Goal: Information Seeking & Learning: Find specific fact

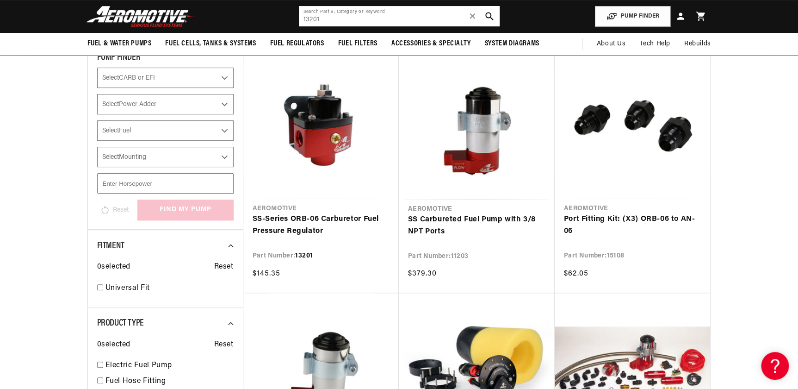
drag, startPoint x: 289, startPoint y: 16, endPoint x: 246, endPoint y: 8, distance: 44.2
click at [262, 14] on header "Fuel & Water Pumps Back In-Tank In-Line Fuel Pumps" at bounding box center [399, 16] width 670 height 33
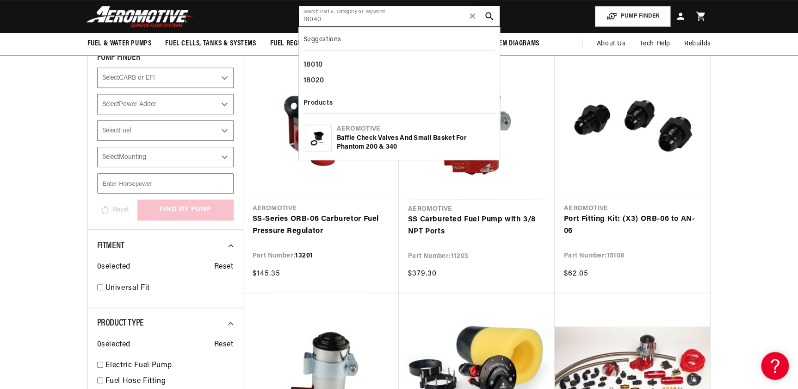
type input "18040"
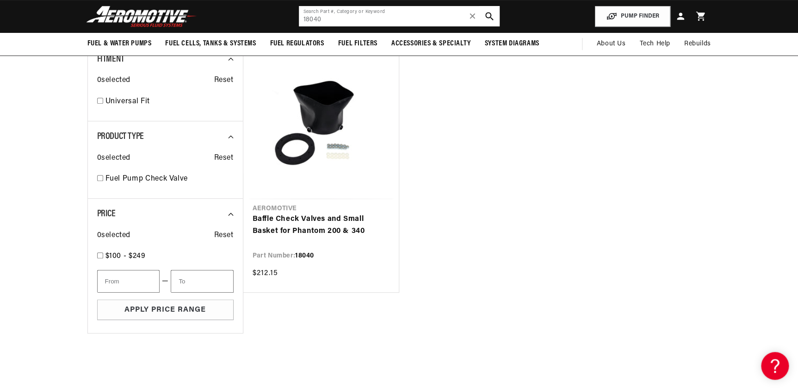
scroll to position [0, 587]
click at [324, 226] on link "Baffle Check Valves and Small Basket for Phantom 200 & 340" at bounding box center [321, 225] width 137 height 24
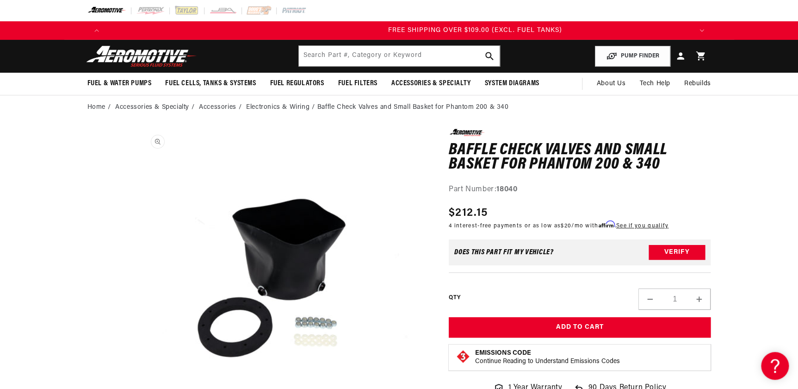
scroll to position [0, 1760]
click at [330, 60] on input "text" at bounding box center [399, 56] width 201 height 20
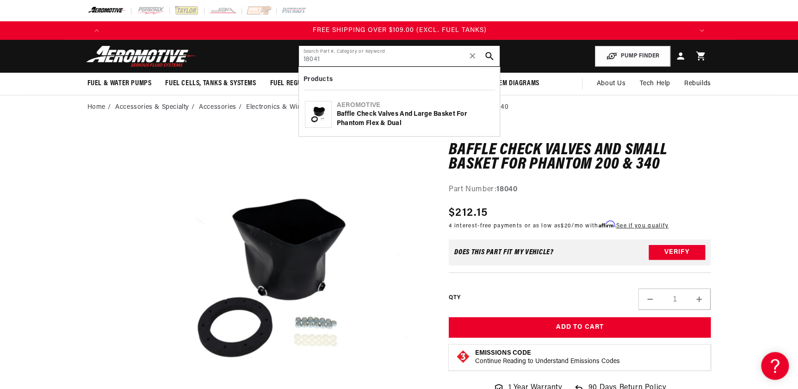
type input "18041"
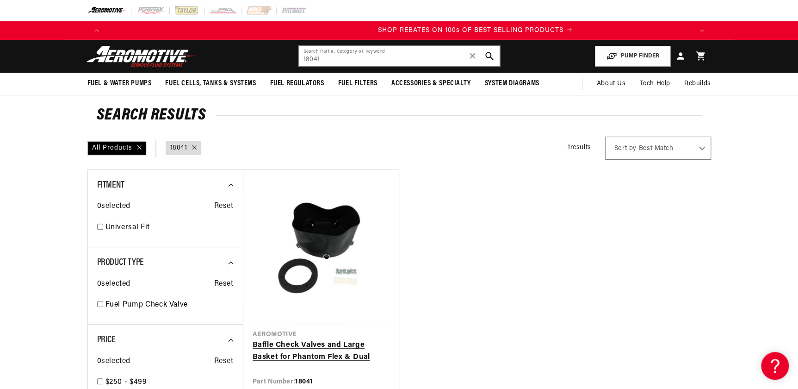
scroll to position [0, 1173]
drag, startPoint x: 321, startPoint y: 59, endPoint x: 297, endPoint y: 61, distance: 24.2
click at [304, 60] on input "18041" at bounding box center [399, 56] width 201 height 20
type input "1"
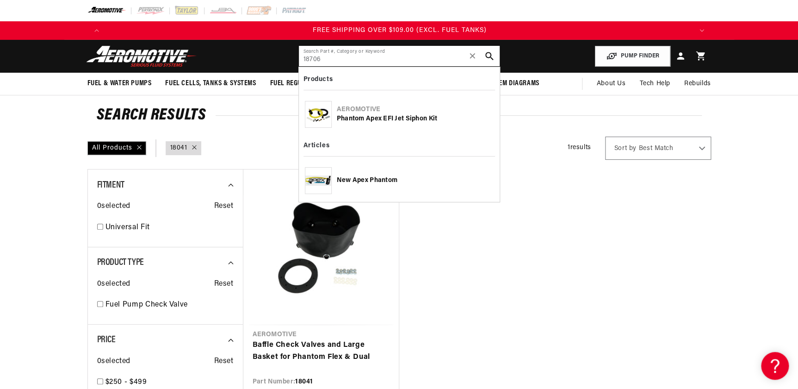
type input "18706"
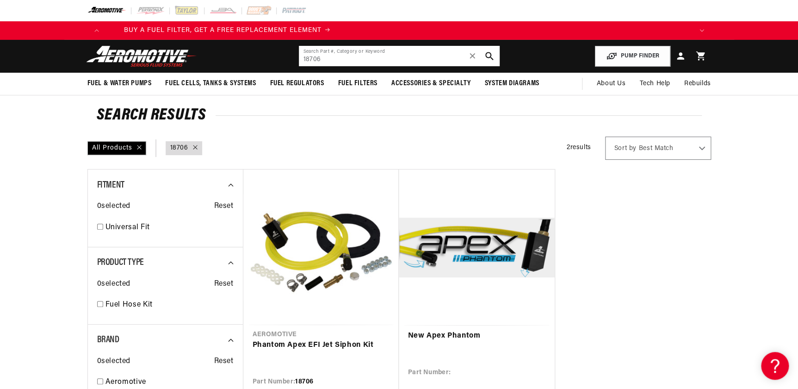
drag, startPoint x: 302, startPoint y: 59, endPoint x: 266, endPoint y: 66, distance: 36.8
click at [274, 65] on header "Fuel & Water Pumps Back In-Tank In-Line Fuel Pumps" at bounding box center [399, 56] width 670 height 33
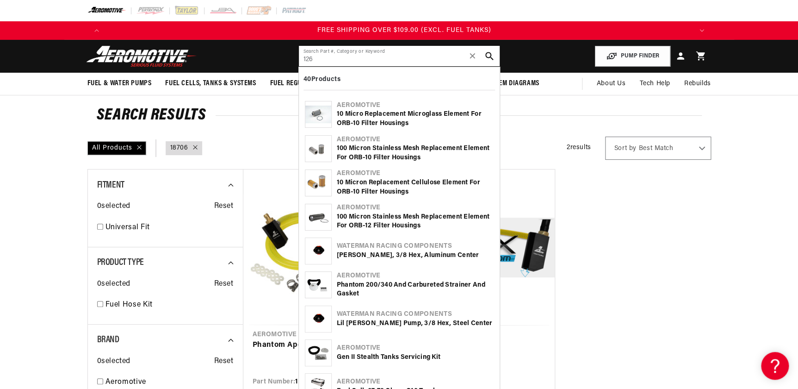
scroll to position [0, 1760]
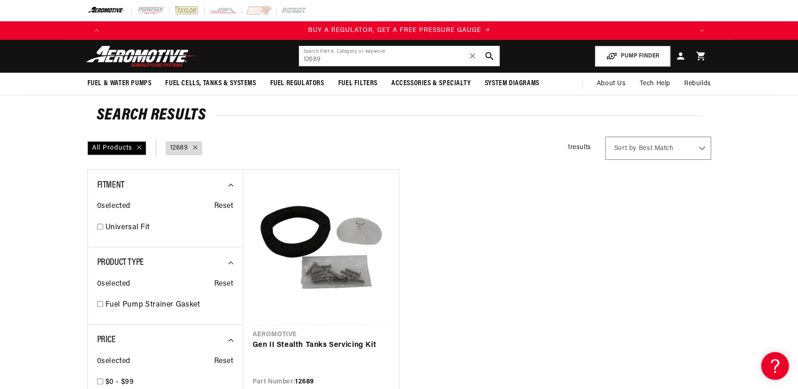
click at [316, 57] on input "12689" at bounding box center [399, 56] width 201 height 20
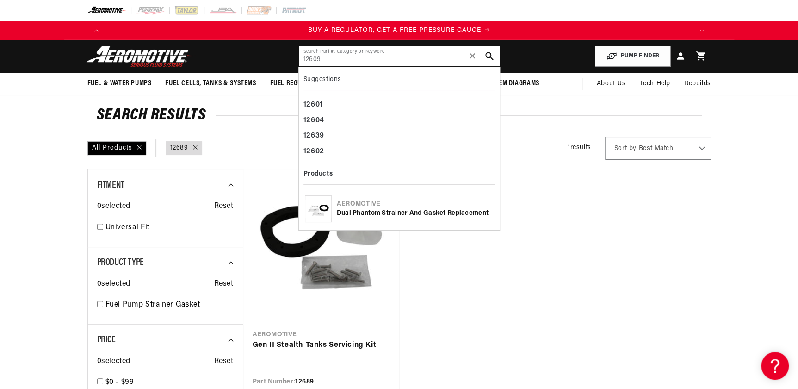
type input "12609"
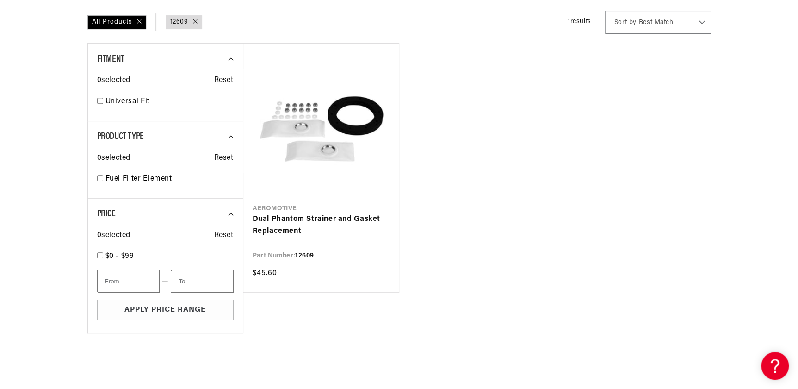
scroll to position [0, 1760]
click at [343, 237] on link "Dual Phantom Strainer and Gasket Replacement" at bounding box center [321, 225] width 137 height 24
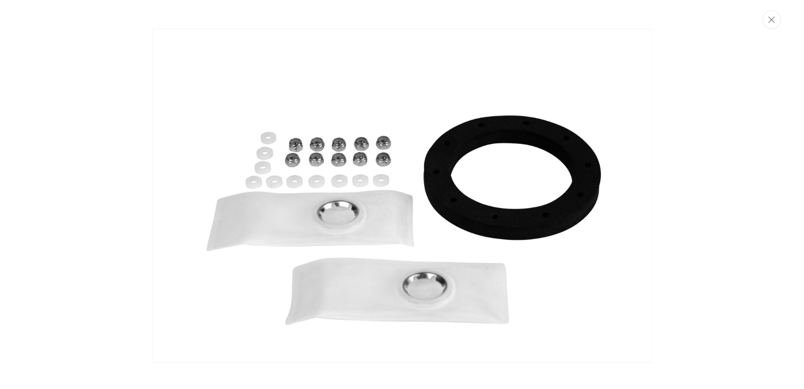
click at [551, 231] on img "Media gallery" at bounding box center [402, 195] width 500 height 333
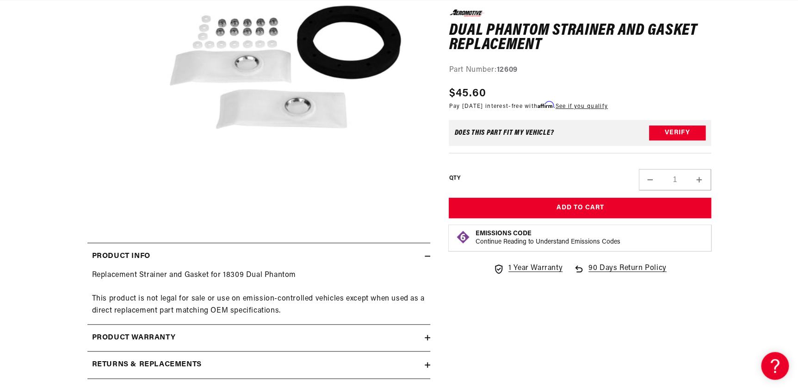
scroll to position [226, 0]
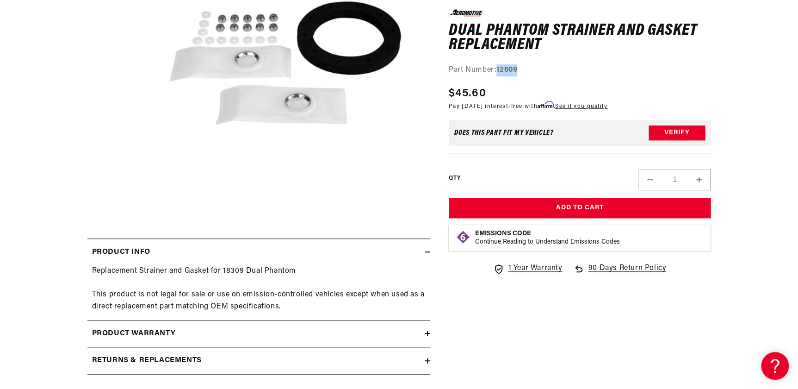
drag, startPoint x: 498, startPoint y: 68, endPoint x: 522, endPoint y: 68, distance: 24.5
click at [522, 68] on div "Part Number: 12609" at bounding box center [580, 70] width 262 height 12
drag, startPoint x: 522, startPoint y: 68, endPoint x: 508, endPoint y: 68, distance: 14.8
copy strong "12609"
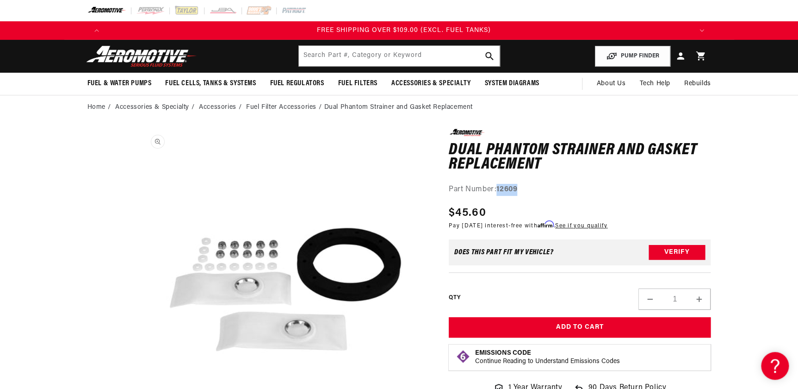
scroll to position [0, 1760]
click at [326, 62] on input "text" at bounding box center [399, 56] width 201 height 20
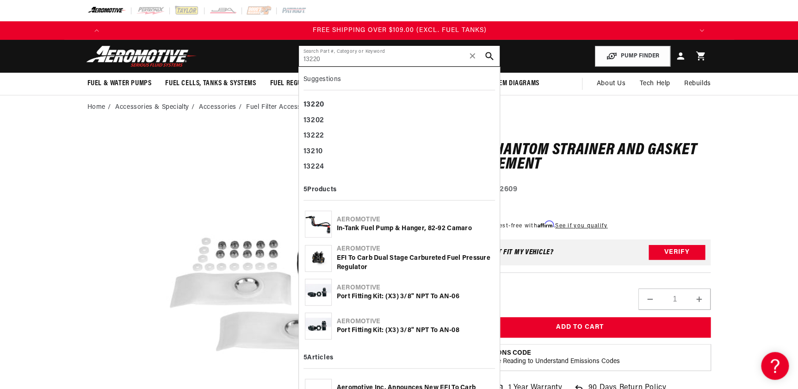
type input "13220"
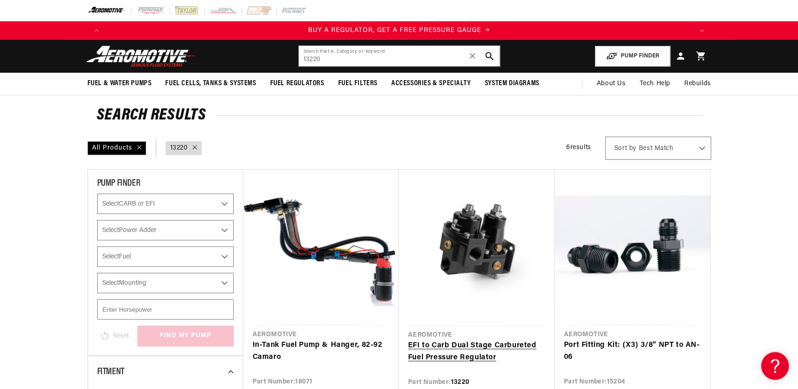
click at [465, 340] on link "EFI to Carb Dual Stage Carbureted Fuel Pressure Regulator" at bounding box center [476, 352] width 137 height 24
